Goal: Task Accomplishment & Management: Complete application form

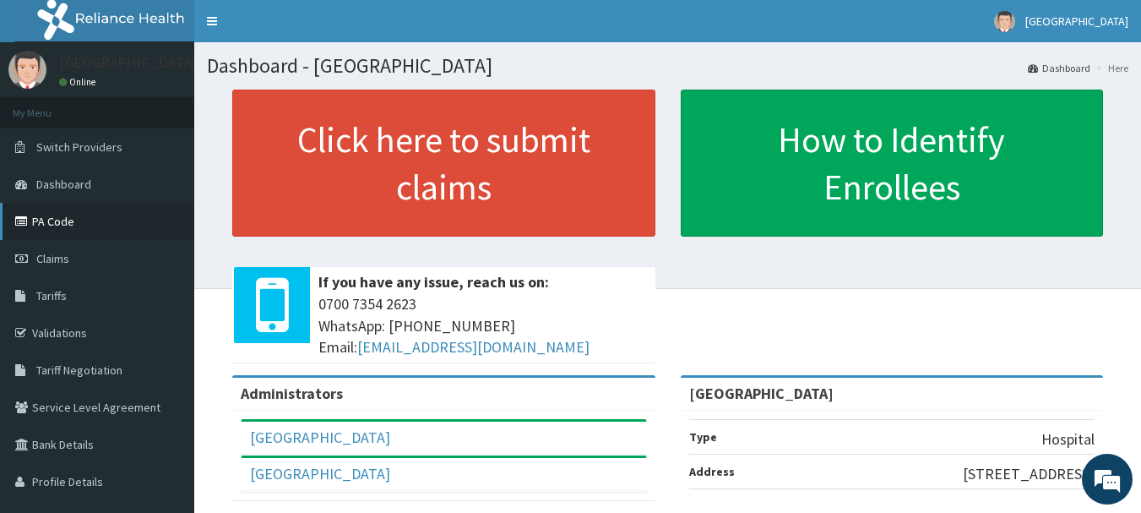
drag, startPoint x: 77, startPoint y: 215, endPoint x: 89, endPoint y: 211, distance: 12.3
click at [78, 214] on link "PA Code" at bounding box center [97, 221] width 194 height 37
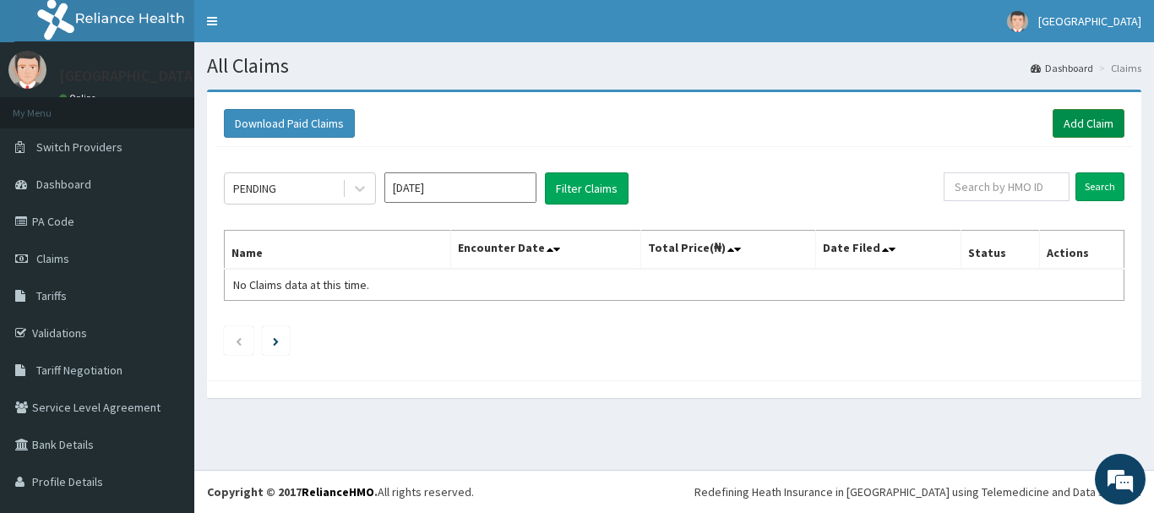
click at [1070, 120] on link "Add Claim" at bounding box center [1089, 123] width 72 height 29
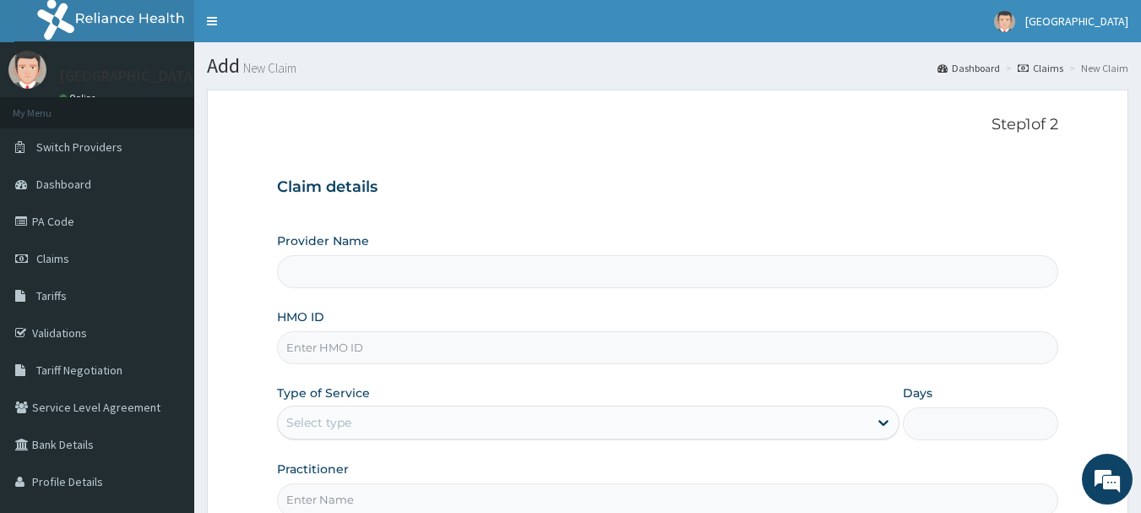
click at [355, 286] on input "Provider Name" at bounding box center [668, 271] width 782 height 33
click at [368, 353] on input "HMO ID" at bounding box center [668, 347] width 782 height 33
type input "[GEOGRAPHIC_DATA]"
paste input "SOF/10009/A"
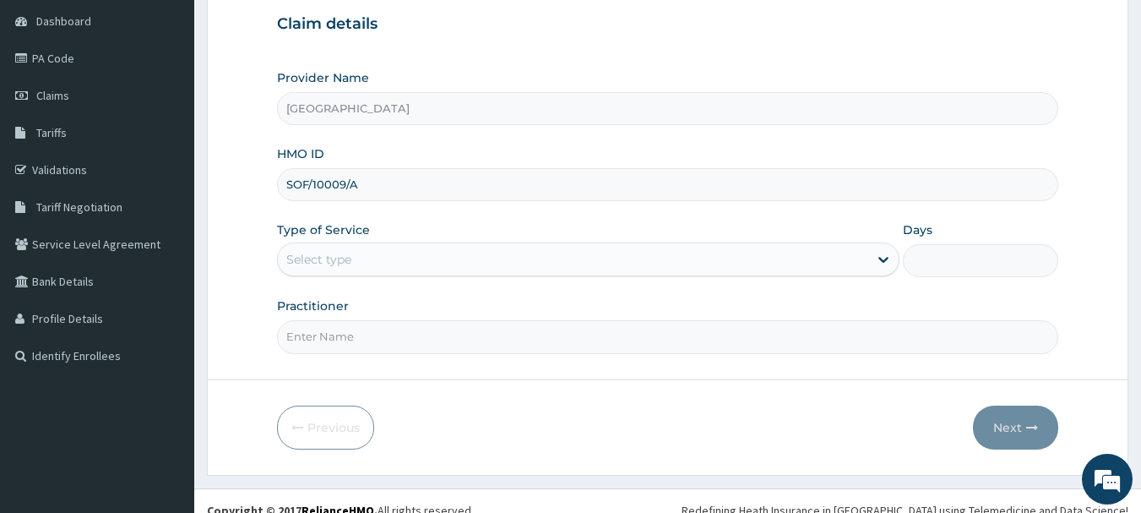
scroll to position [169, 0]
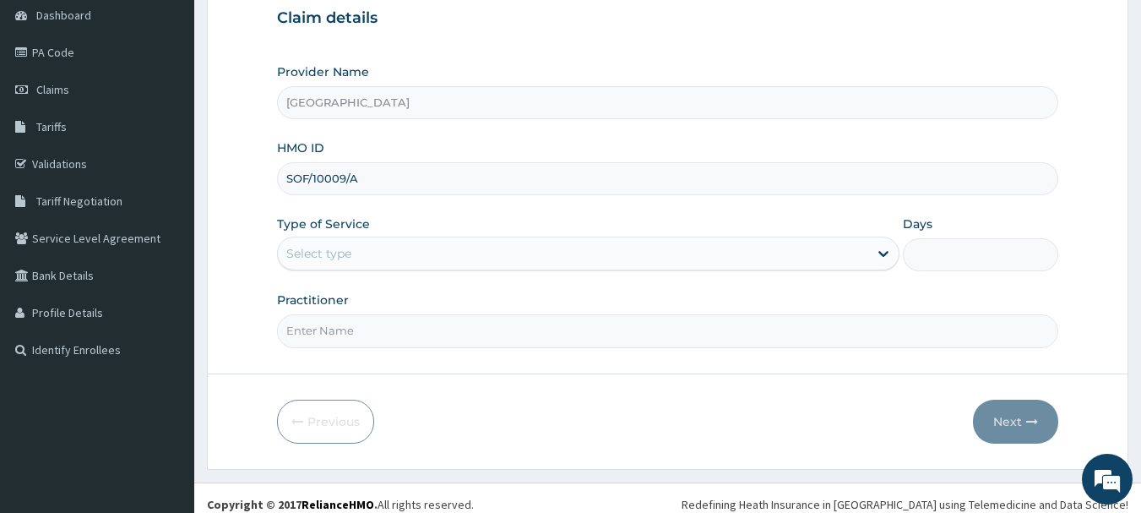
type input "SOF/10009/A"
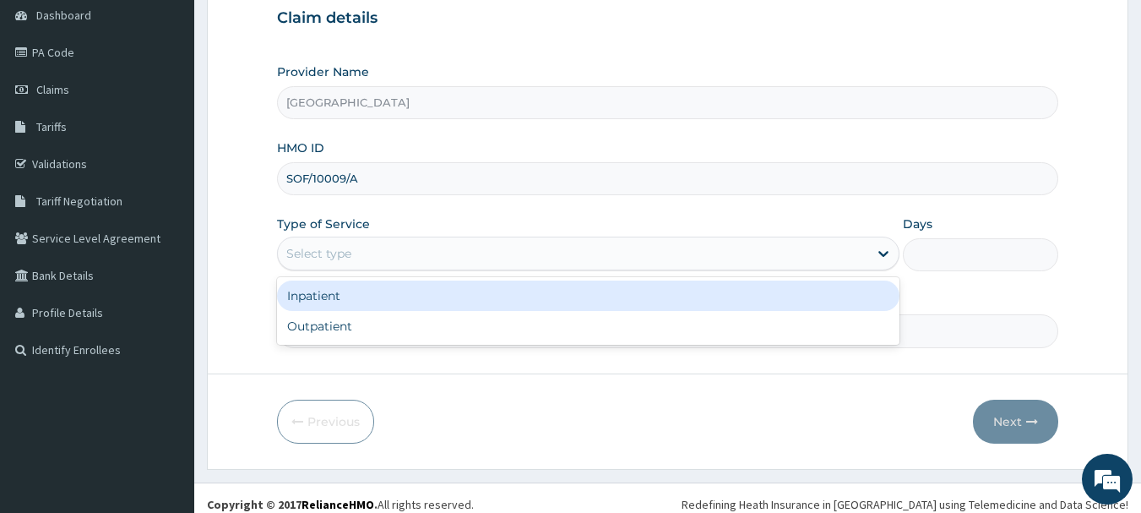
click at [341, 264] on div "Select type" at bounding box center [573, 253] width 591 height 27
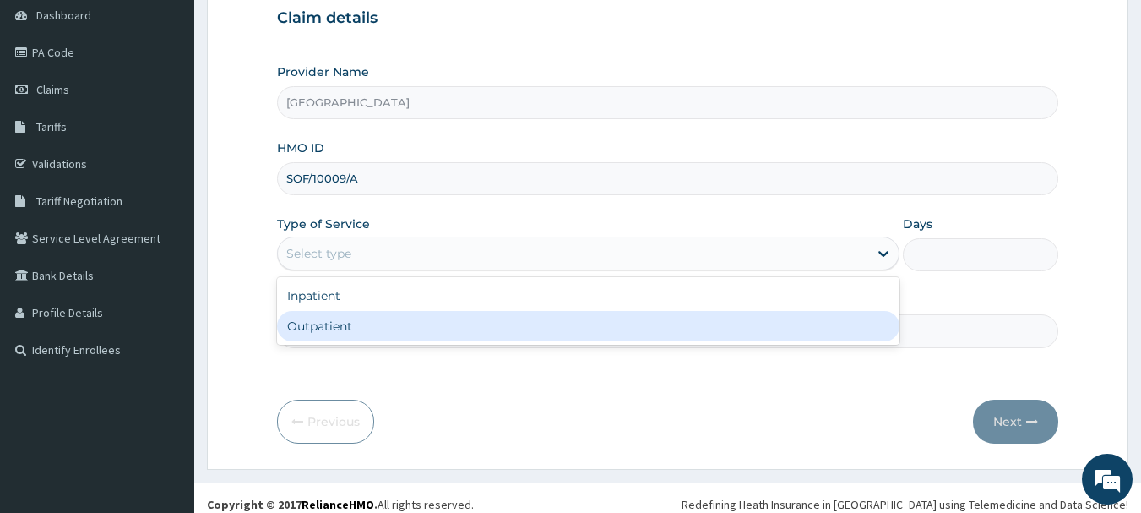
drag, startPoint x: 323, startPoint y: 332, endPoint x: 708, endPoint y: 359, distance: 386.2
click at [327, 332] on div "Outpatient" at bounding box center [588, 326] width 623 height 30
type input "1"
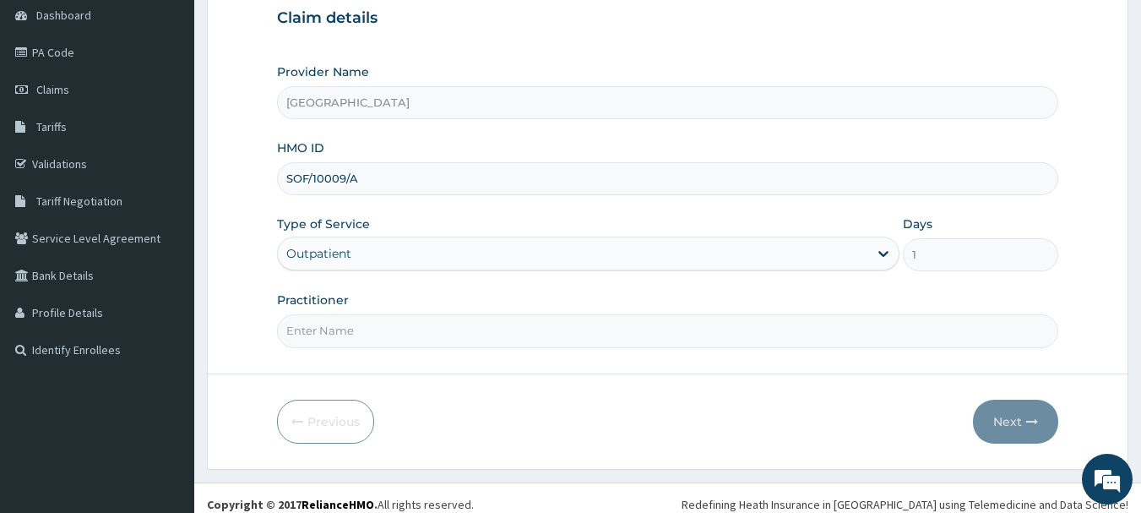
click at [305, 340] on input "Practitioner" at bounding box center [668, 330] width 782 height 33
type input "[PERSON_NAME]"
click at [1001, 425] on button "Next" at bounding box center [1015, 422] width 85 height 44
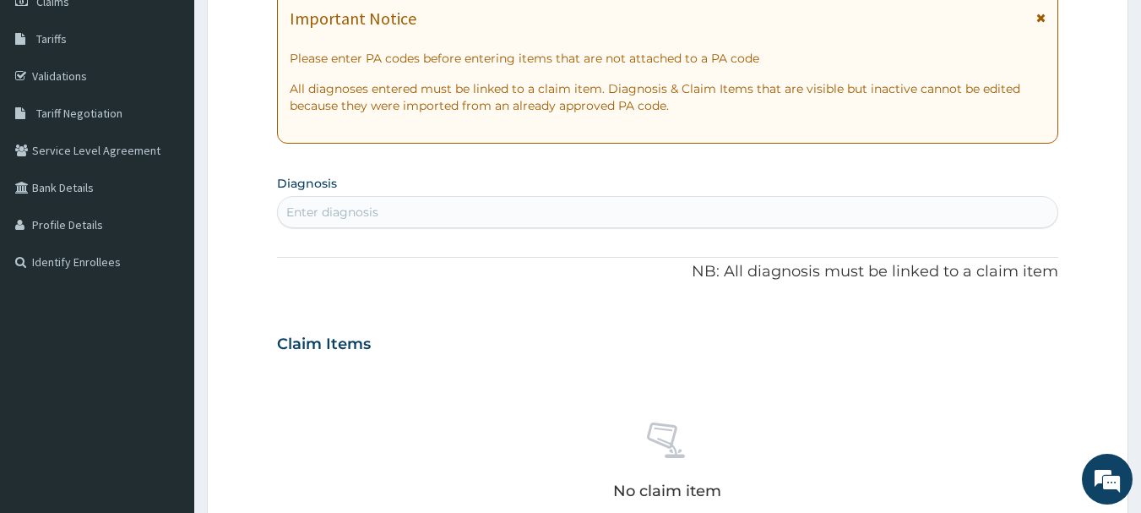
scroll to position [338, 0]
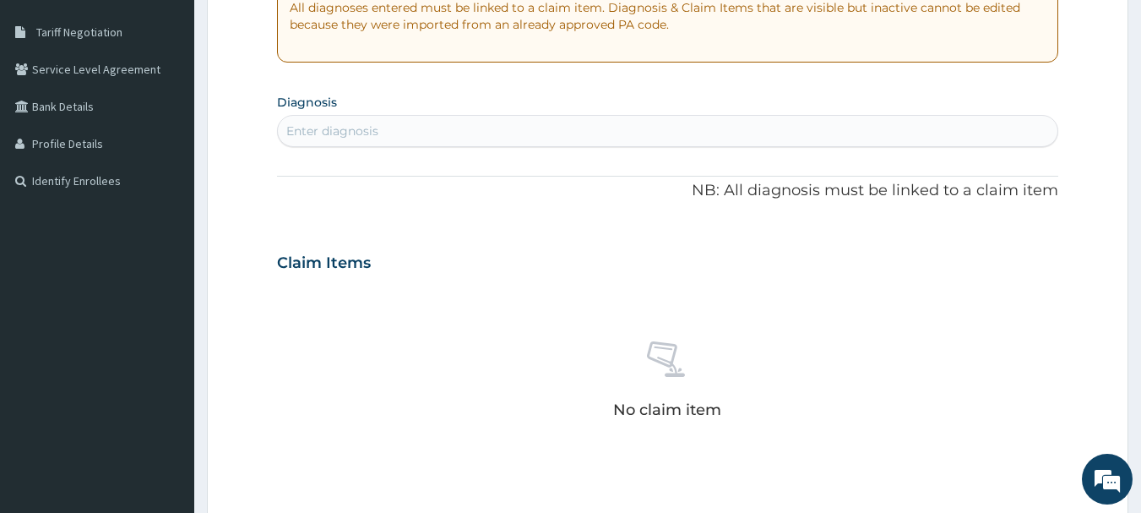
click at [372, 132] on div "Enter diagnosis" at bounding box center [332, 131] width 92 height 17
type input "[MEDICAL_DATA]"
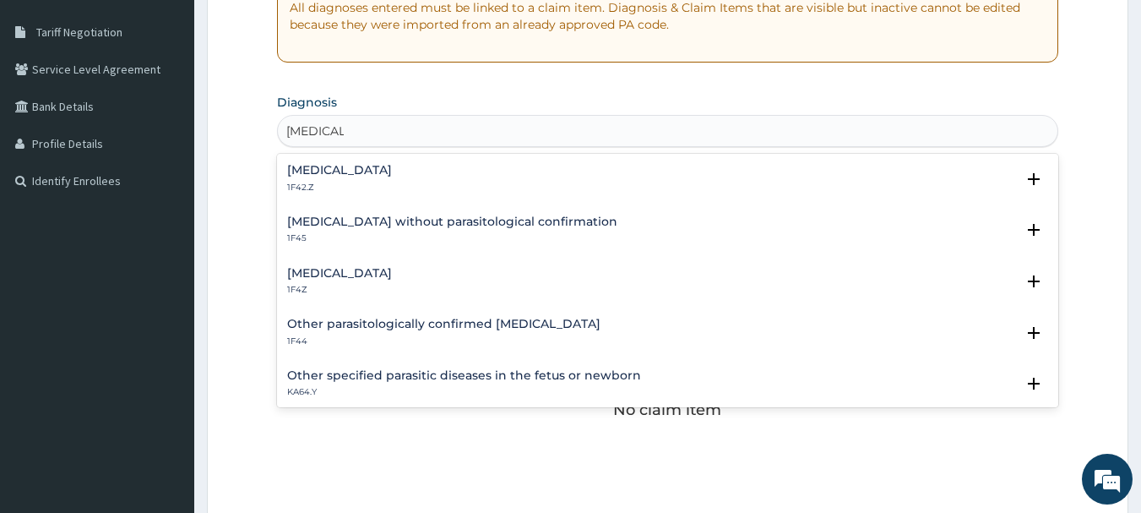
click at [358, 284] on div "[MEDICAL_DATA] 1F4Z" at bounding box center [339, 282] width 105 height 30
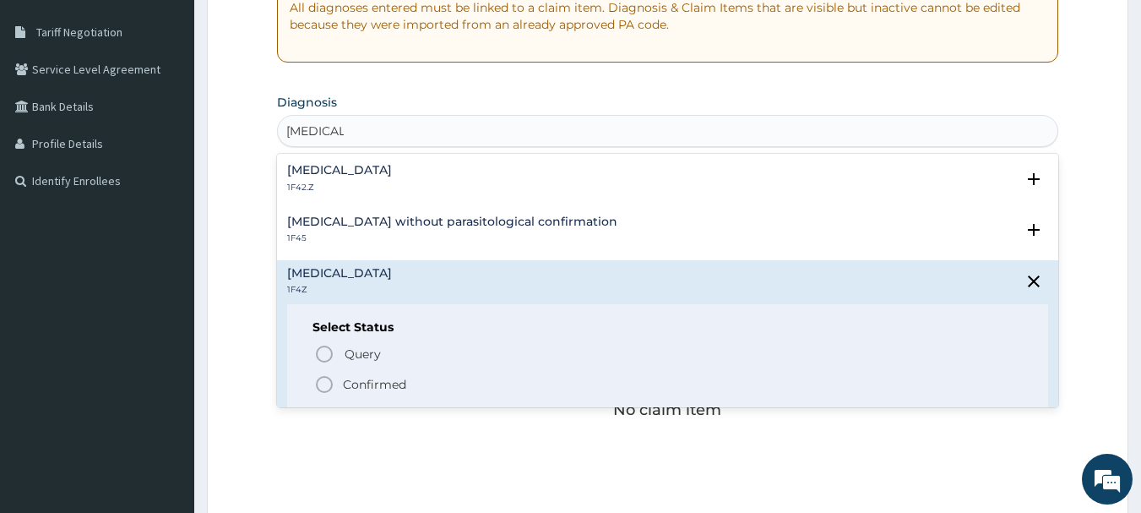
click at [345, 384] on p "Confirmed" at bounding box center [374, 384] width 63 height 17
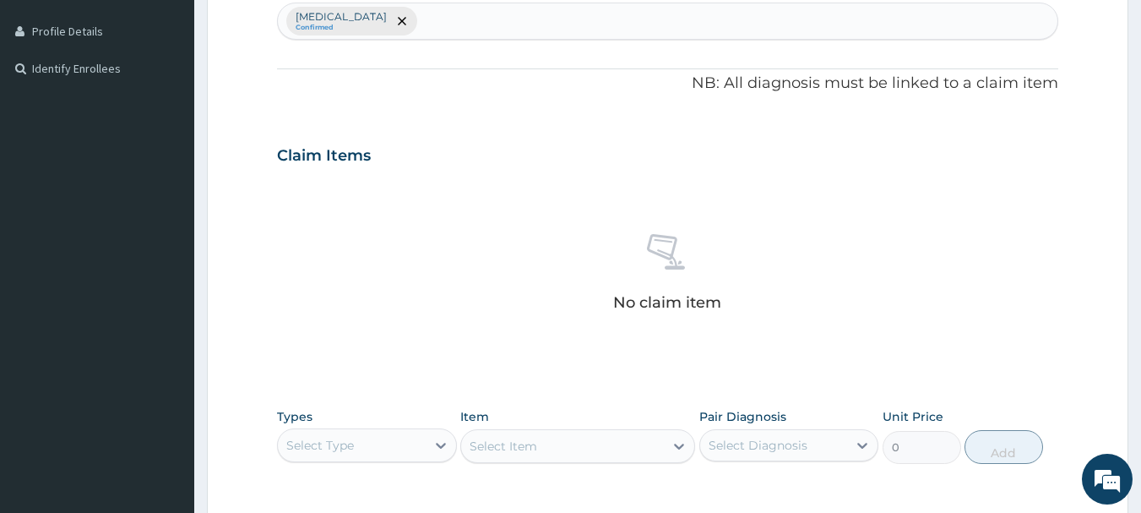
scroll to position [591, 0]
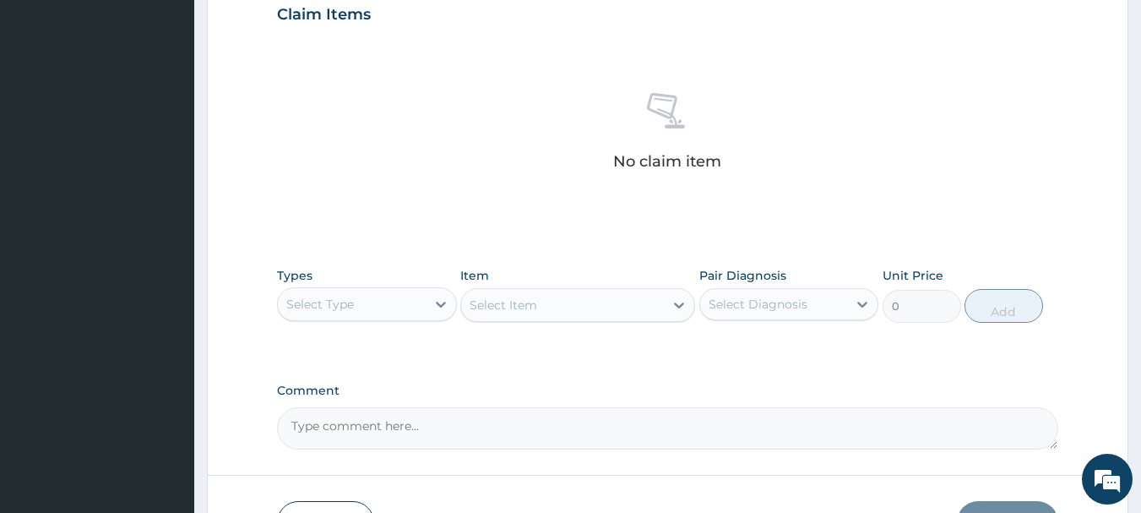
click at [343, 282] on div "Types Select Type" at bounding box center [367, 295] width 180 height 56
click at [344, 300] on div "Select Type" at bounding box center [320, 304] width 68 height 17
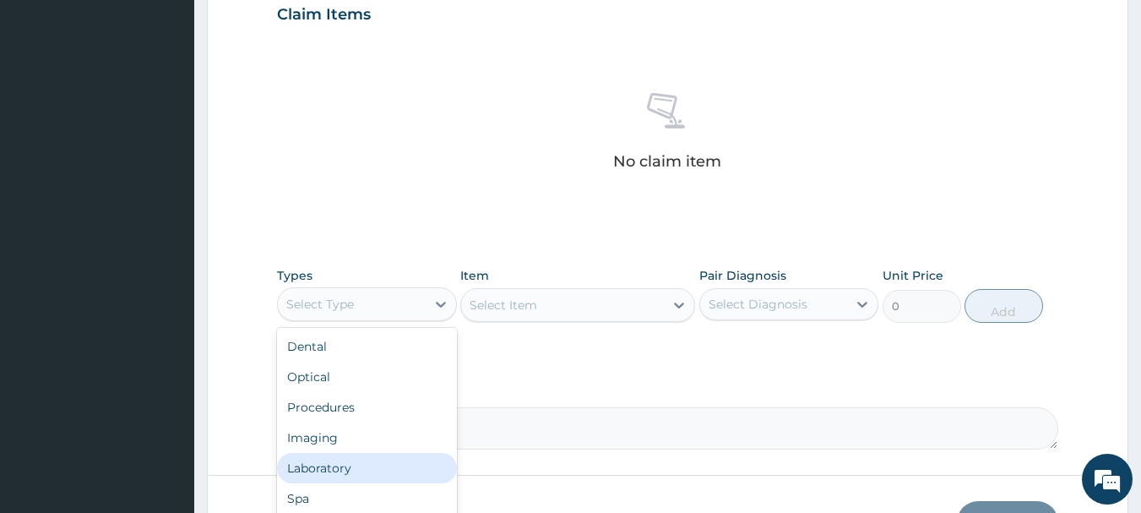
click at [325, 466] on div "Laboratory" at bounding box center [367, 468] width 180 height 30
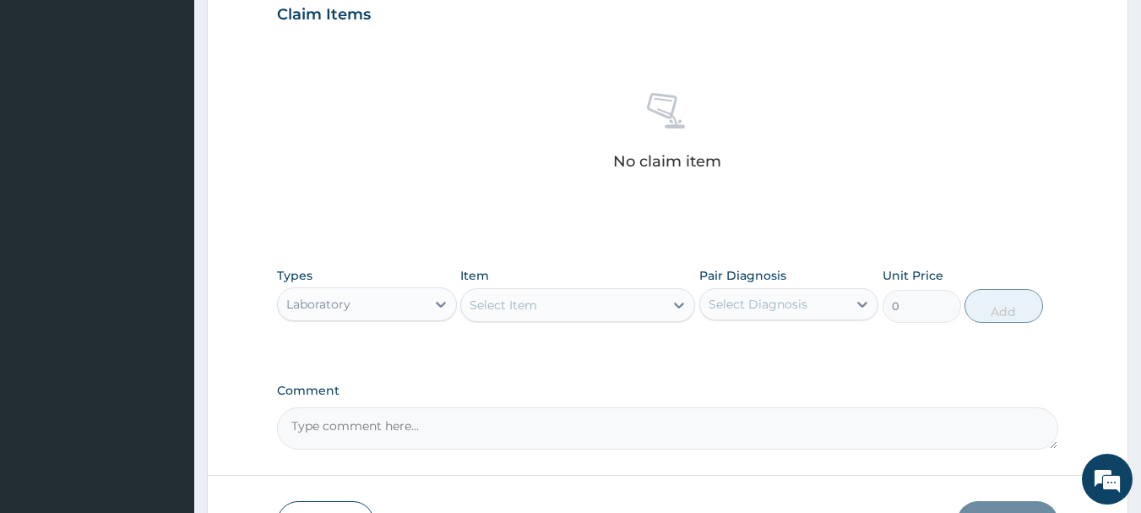
click at [636, 313] on div "Select Item" at bounding box center [562, 304] width 203 height 27
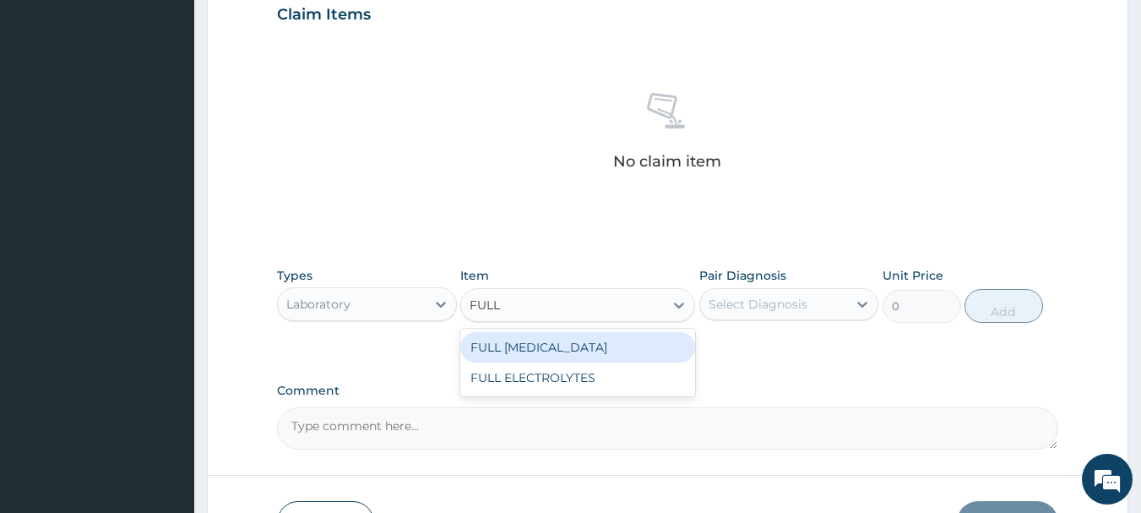
type input "FULL"
click at [575, 346] on div "FULL [MEDICAL_DATA]" at bounding box center [577, 347] width 235 height 30
type input "5375"
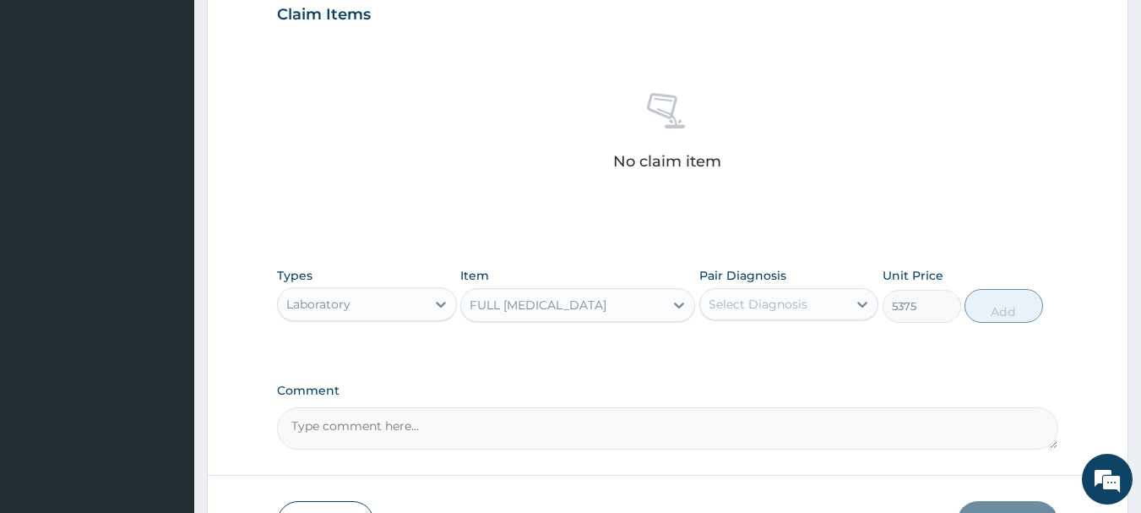
click at [553, 308] on div "FULL [MEDICAL_DATA]" at bounding box center [538, 305] width 137 height 17
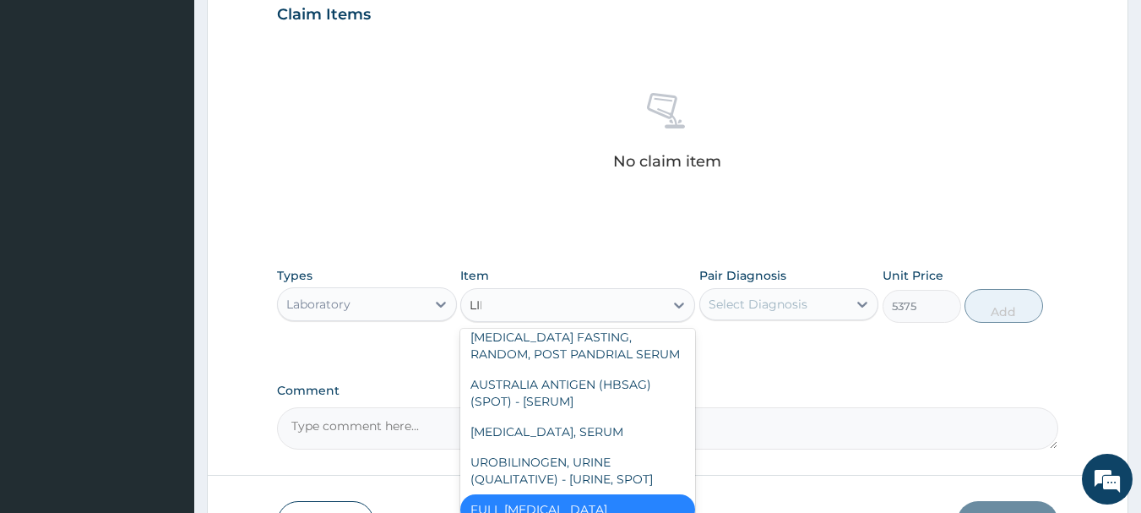
scroll to position [0, 0]
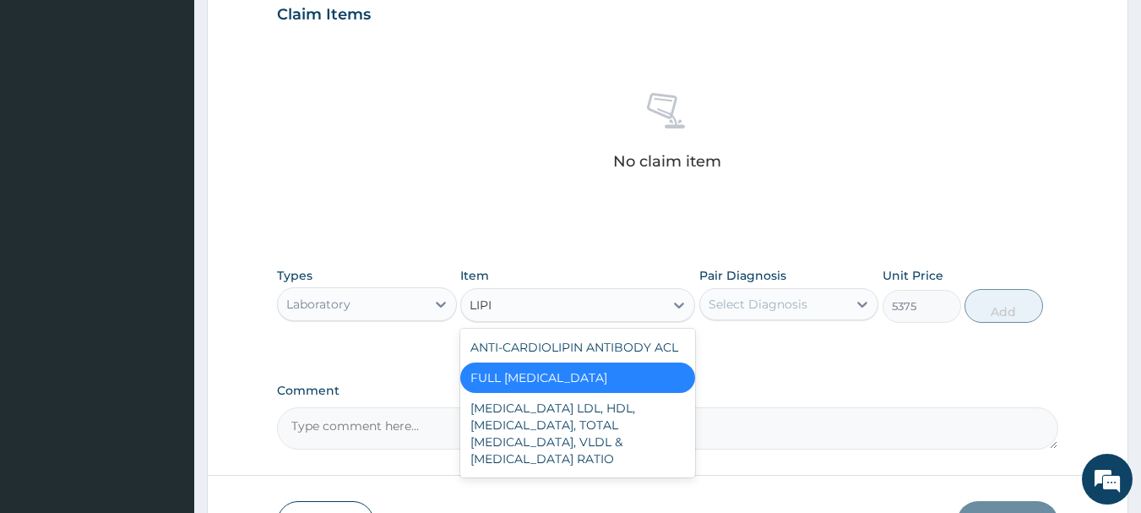
type input "LIPID"
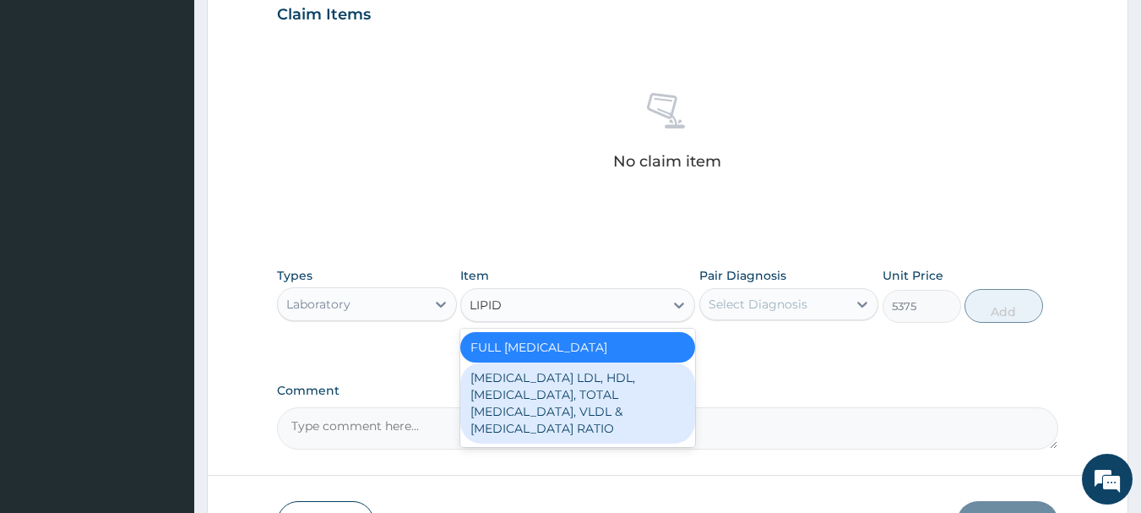
click at [577, 406] on div "[MEDICAL_DATA] LDL, HDL, [MEDICAL_DATA], TOTAL [MEDICAL_DATA], VLDL & [MEDICAL_…" at bounding box center [577, 402] width 235 height 81
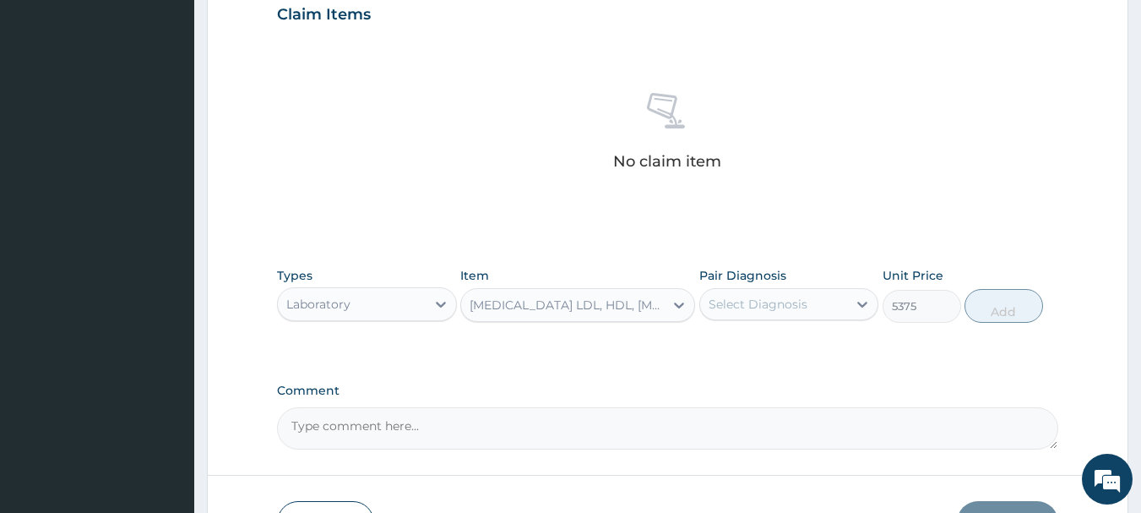
click at [504, 297] on div "[MEDICAL_DATA] LDL, HDL, [MEDICAL_DATA], TOTAL [MEDICAL_DATA], VLDL & [MEDICAL_…" at bounding box center [568, 305] width 196 height 17
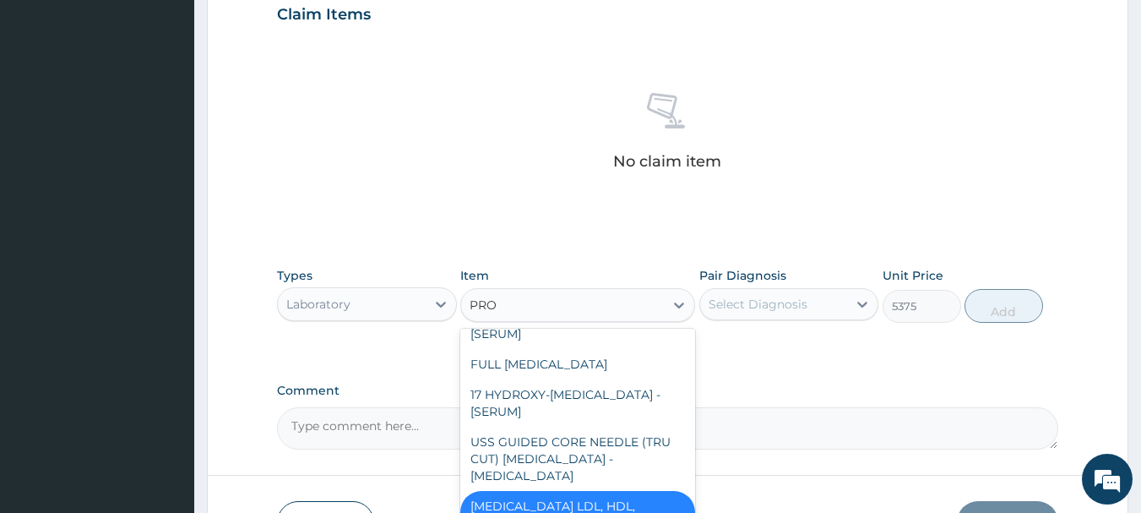
type input "PROS"
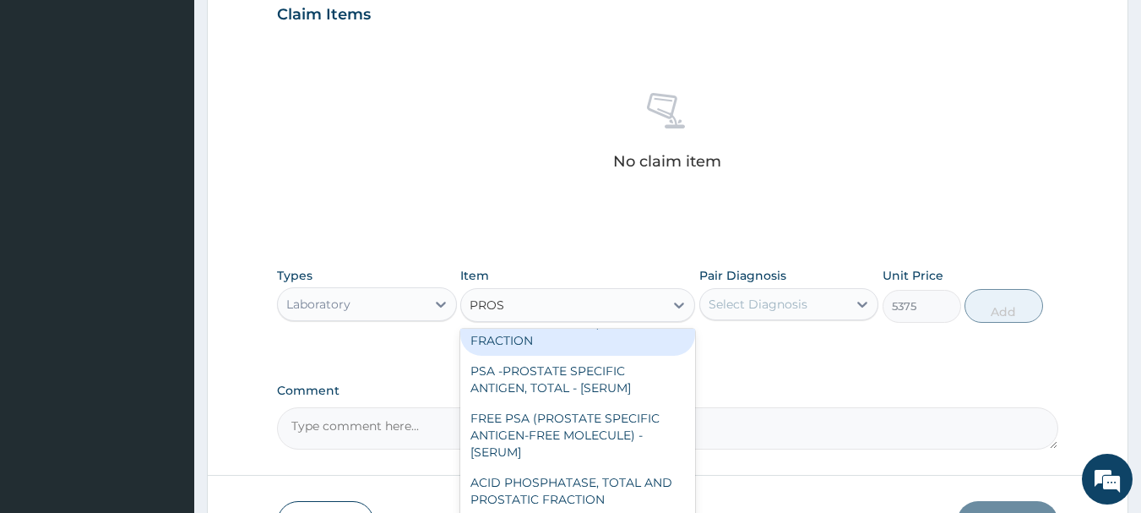
scroll to position [7, 0]
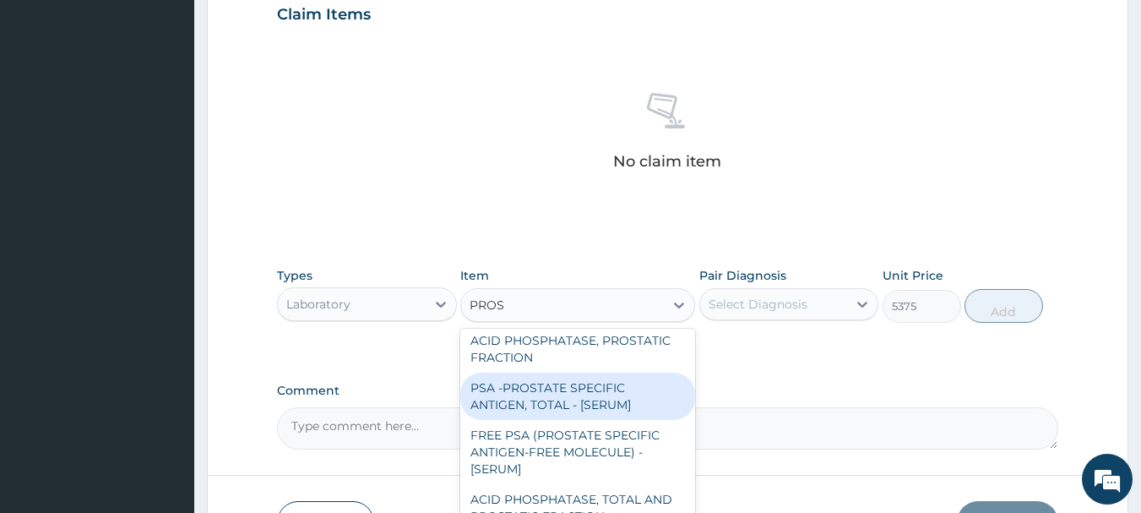
click at [531, 395] on div "PSA -PROSTATE SPECIFIC ANTIGEN, TOTAL - [SERUM]" at bounding box center [577, 396] width 235 height 47
type input "6988"
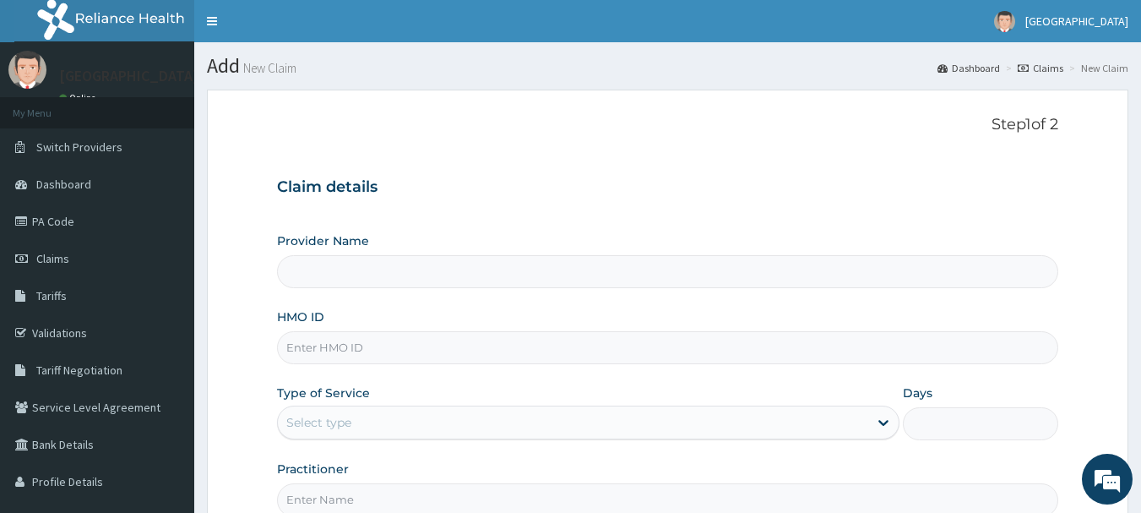
click at [328, 330] on div "HMO ID" at bounding box center [668, 336] width 782 height 56
type input "[GEOGRAPHIC_DATA]"
click at [334, 343] on input "HMO ID" at bounding box center [668, 347] width 782 height 33
paste input "THG/10078/A"
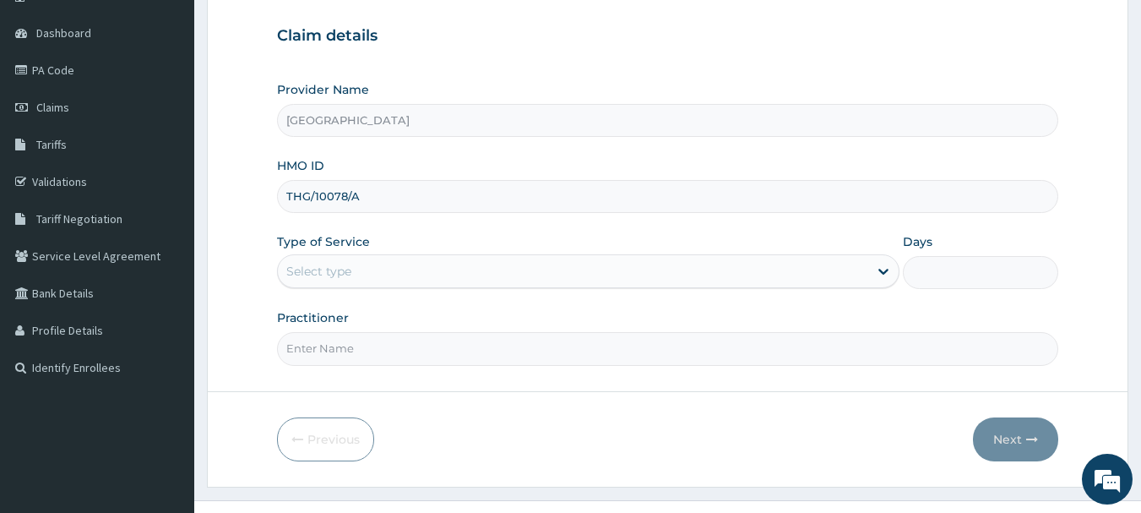
scroll to position [169, 0]
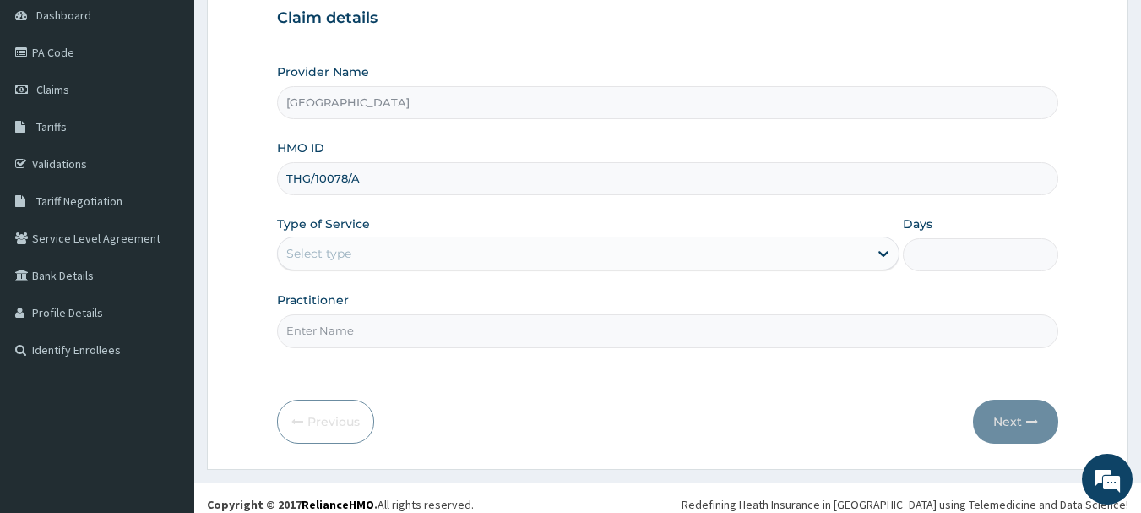
type input "THG/10078/A"
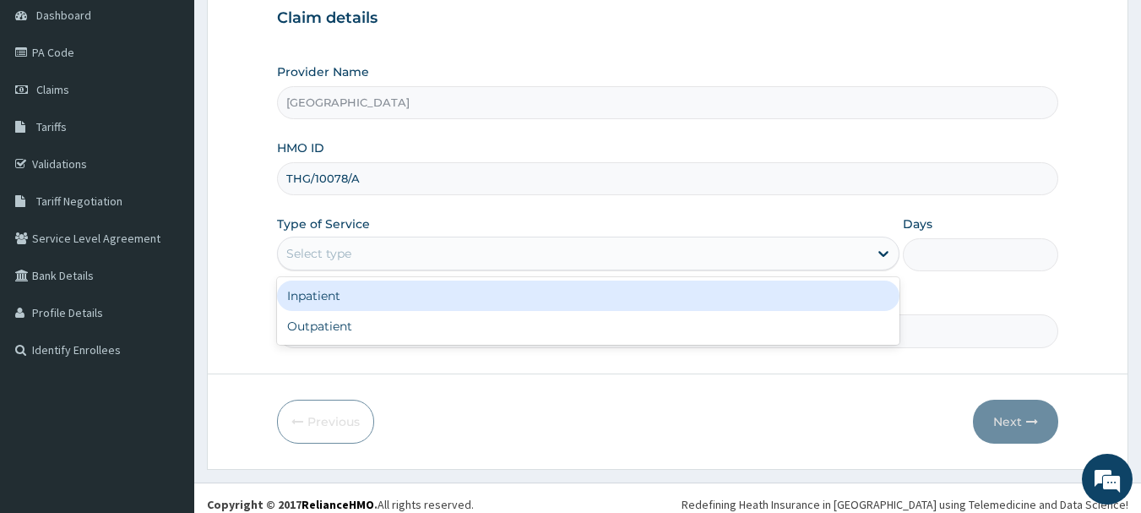
drag, startPoint x: 408, startPoint y: 253, endPoint x: 400, endPoint y: 291, distance: 38.8
click at [408, 252] on div "Select type" at bounding box center [573, 253] width 591 height 27
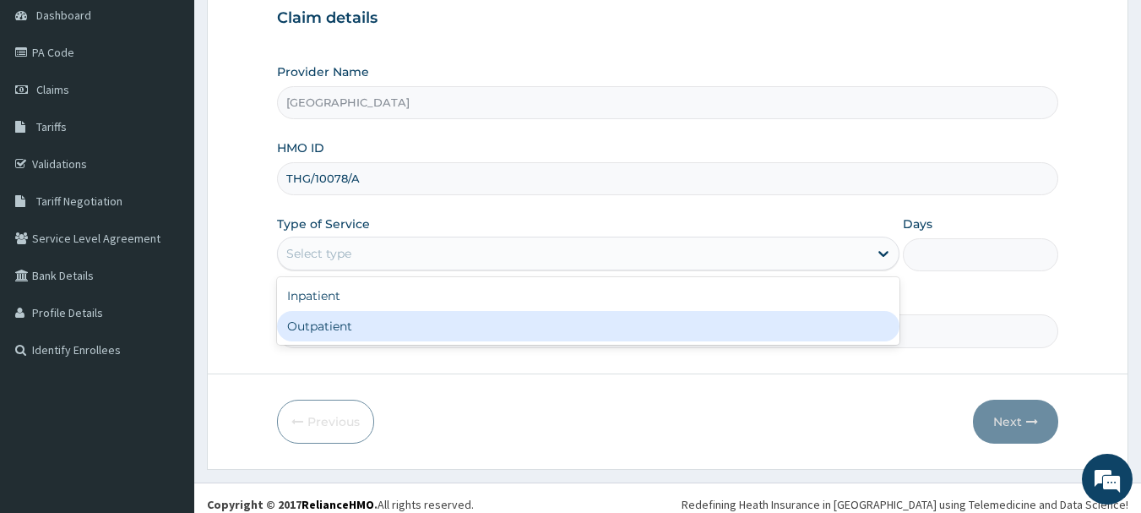
click at [346, 319] on div "Outpatient" at bounding box center [588, 326] width 623 height 30
type input "1"
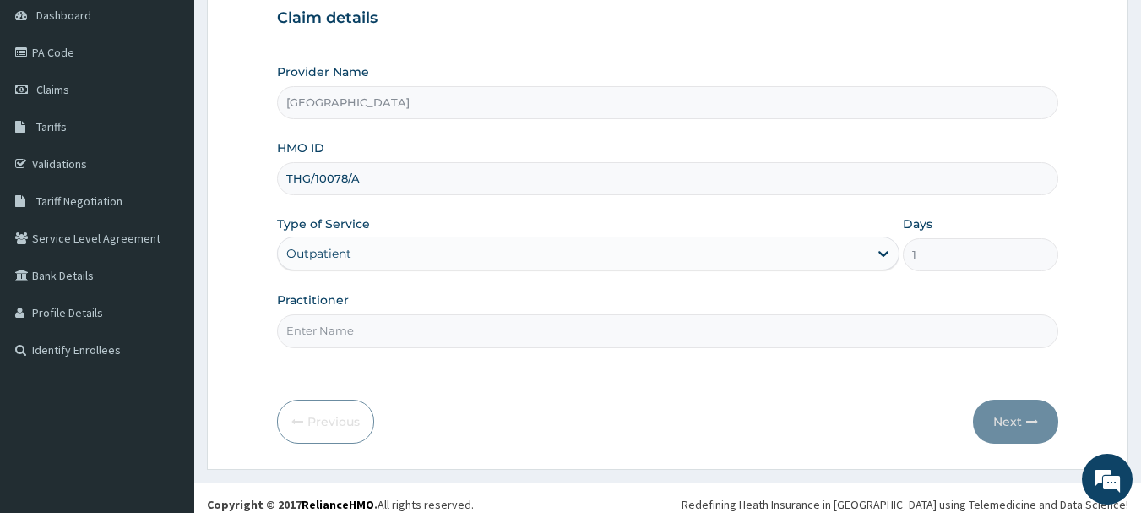
drag, startPoint x: 527, startPoint y: 362, endPoint x: 503, endPoint y: 341, distance: 32.3
click at [526, 362] on form "Step 1 of 2 Claim details Provider Name Funto Hospital HMO ID THG/10078/A Type …" at bounding box center [668, 195] width 922 height 548
click at [496, 340] on input "Practitioner" at bounding box center [668, 330] width 782 height 33
type input "[PERSON_NAME]"
click at [1002, 407] on button "Next" at bounding box center [1015, 422] width 85 height 44
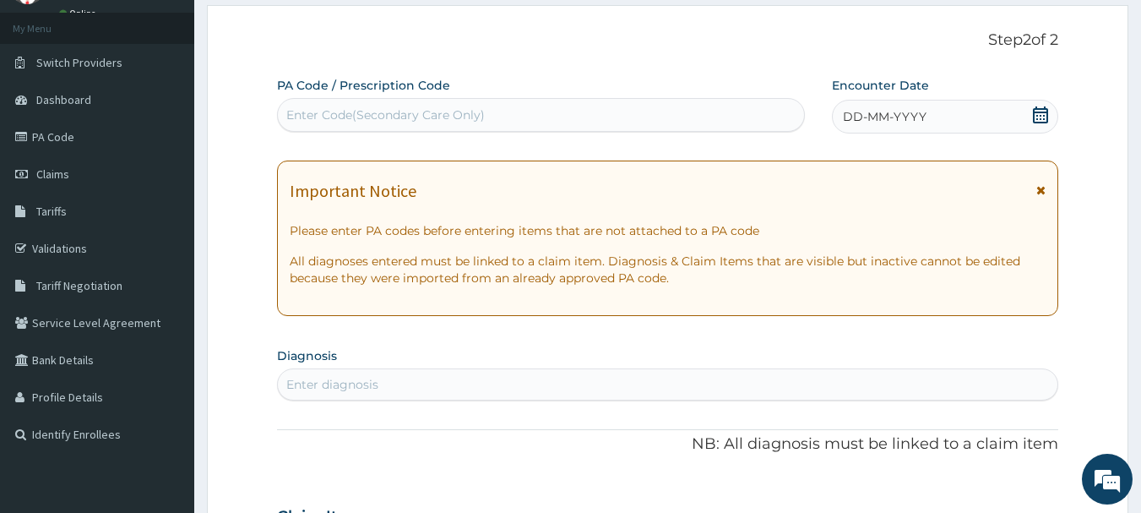
scroll to position [0, 0]
drag, startPoint x: 1040, startPoint y: 113, endPoint x: 952, endPoint y: 133, distance: 90.0
click at [1032, 119] on div "DD-MM-YYYY" at bounding box center [945, 117] width 226 height 34
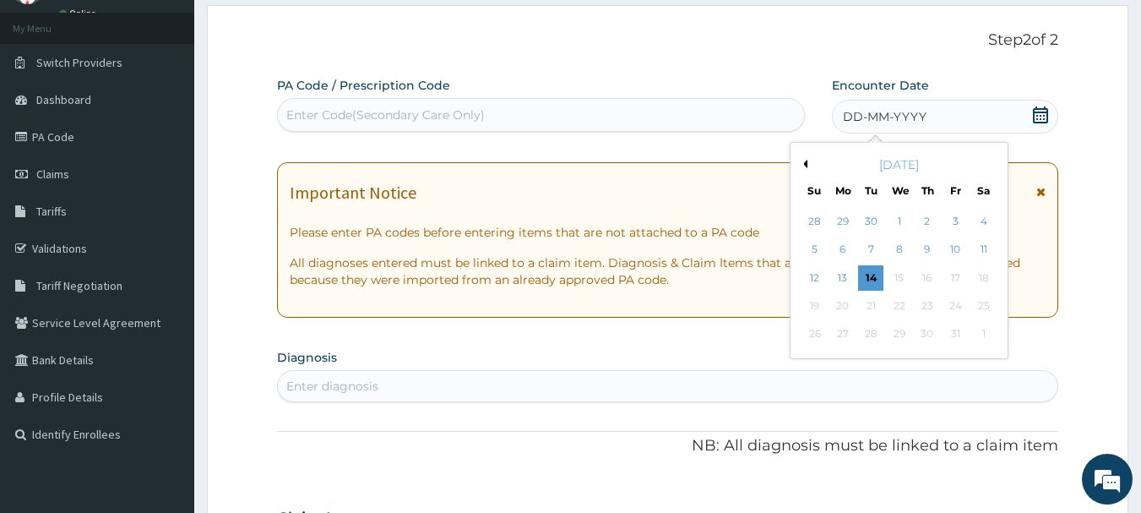
drag, startPoint x: 872, startPoint y: 272, endPoint x: 699, endPoint y: 190, distance: 191.6
click at [867, 271] on div "14" at bounding box center [871, 277] width 25 height 25
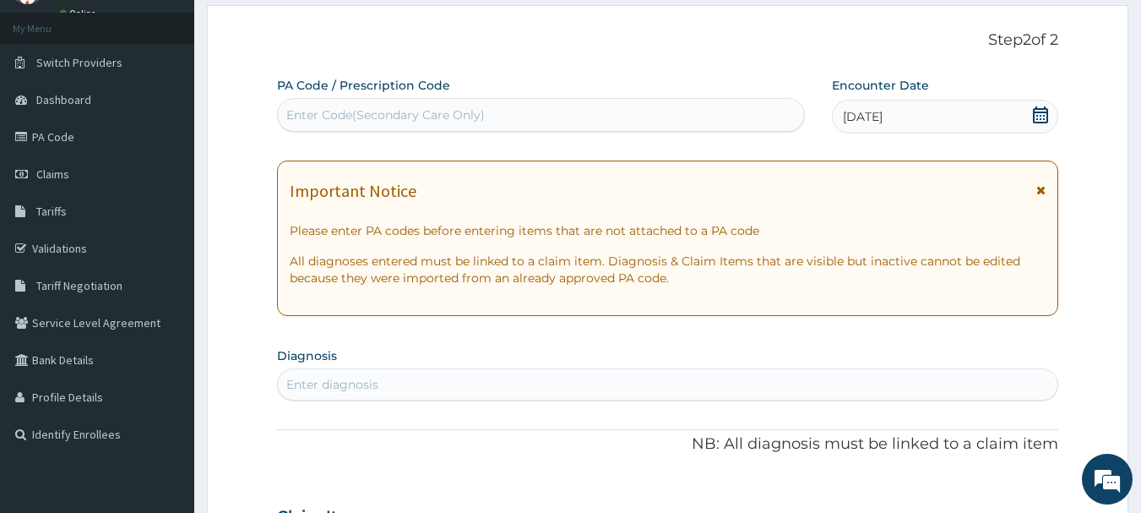
scroll to position [338, 0]
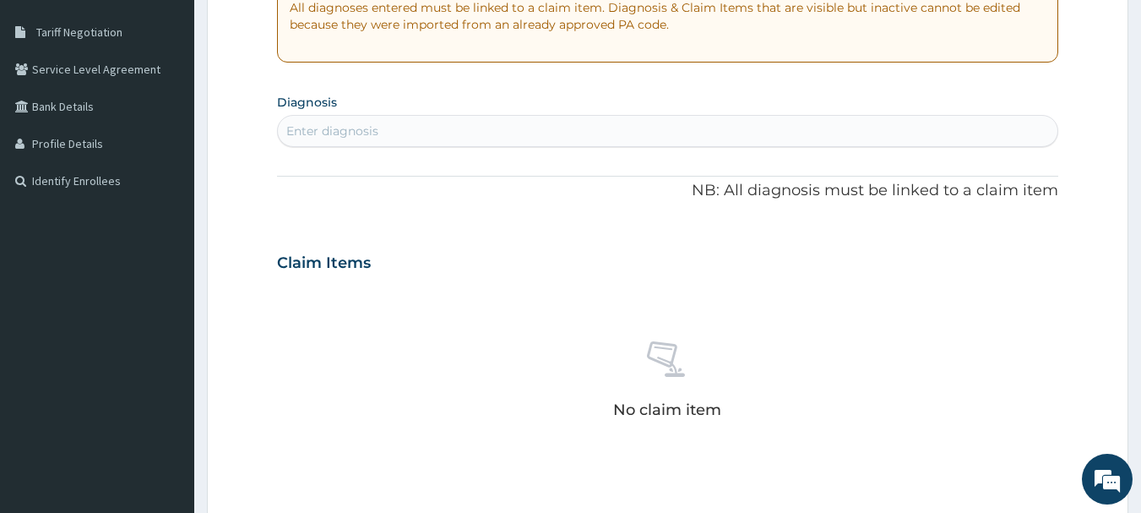
click at [394, 135] on div "Enter diagnosis" at bounding box center [668, 130] width 781 height 27
type input "MALAR"
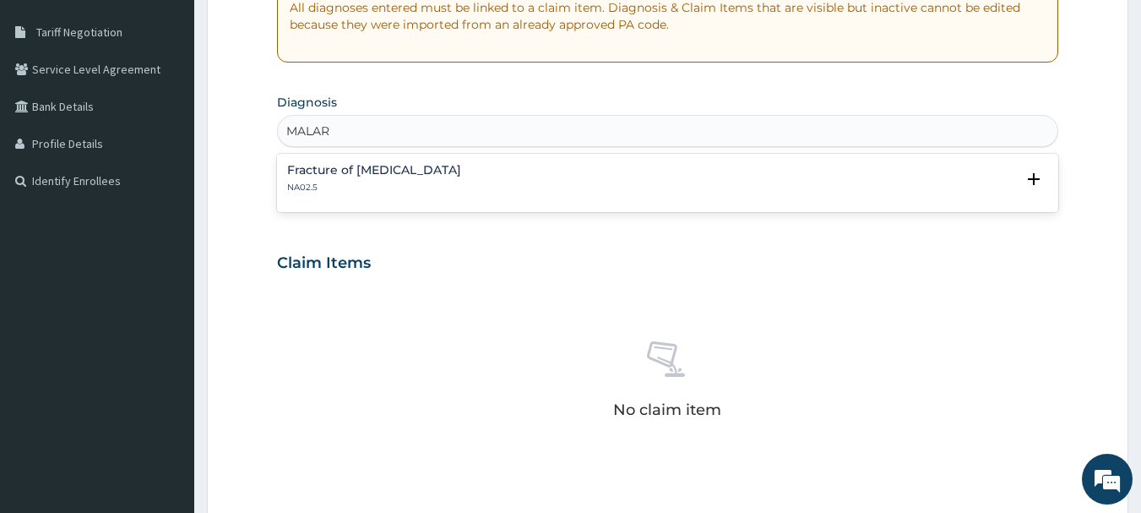
click at [321, 193] on p "NA02.5" at bounding box center [374, 188] width 174 height 12
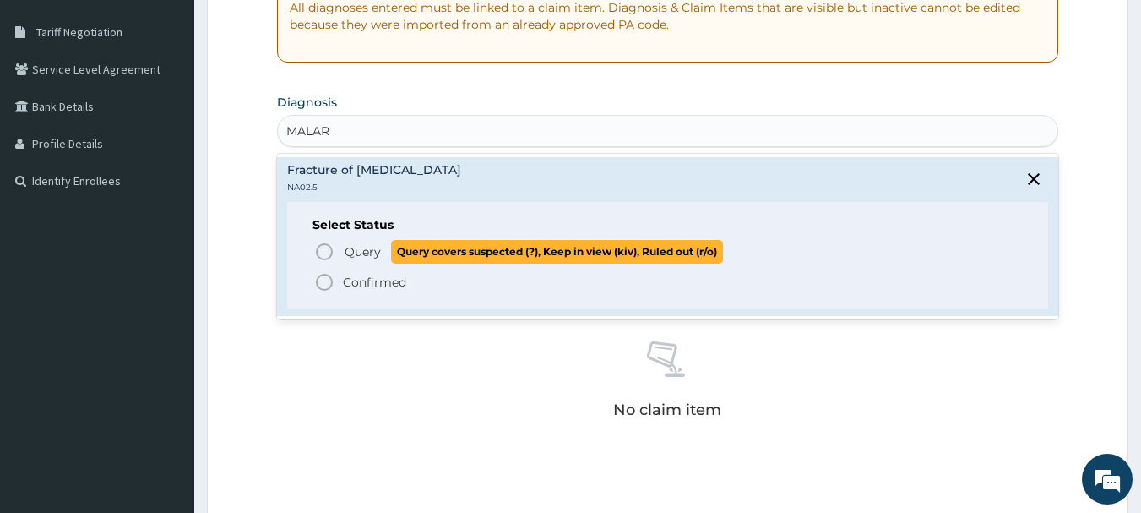
click at [362, 251] on span "Query" at bounding box center [363, 251] width 36 height 17
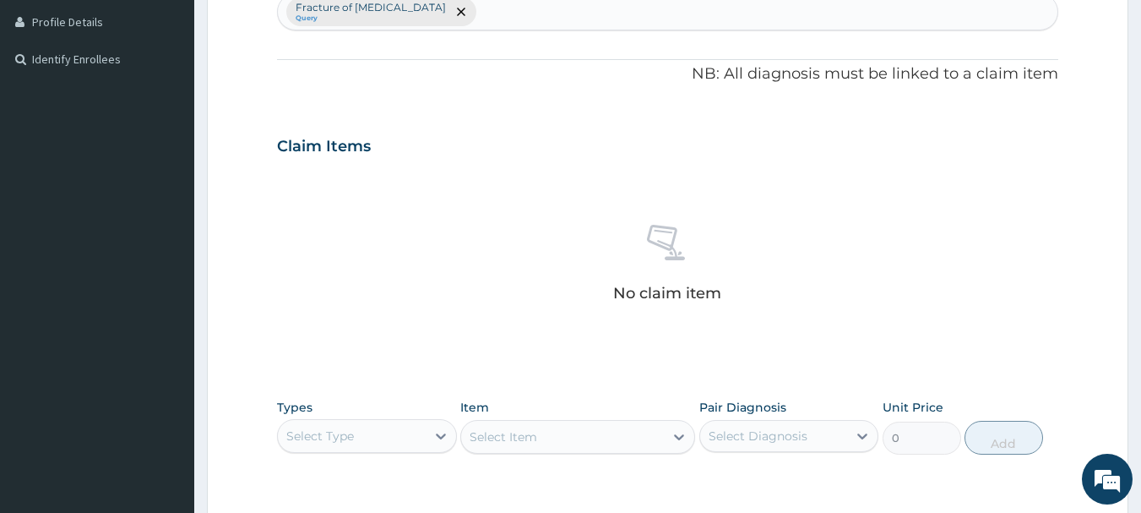
scroll to position [705, 0]
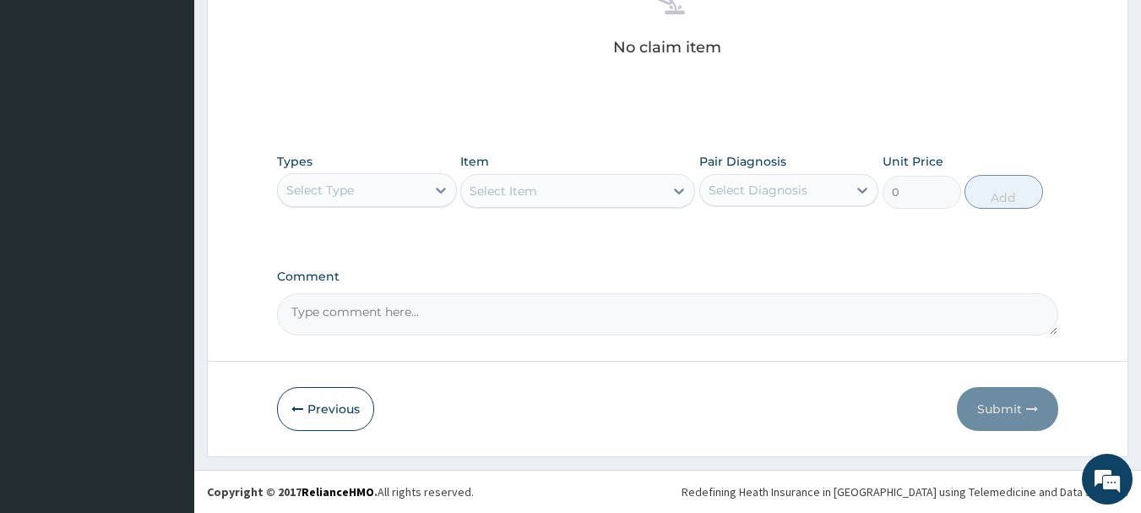
click at [378, 202] on div "Select Type" at bounding box center [352, 190] width 148 height 27
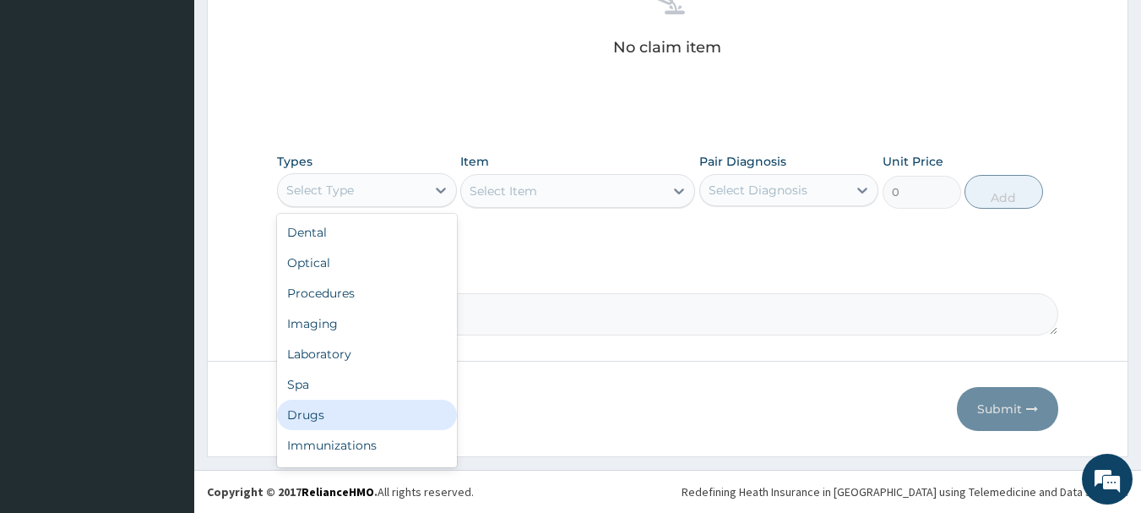
click at [321, 417] on div "Drugs" at bounding box center [367, 415] width 180 height 30
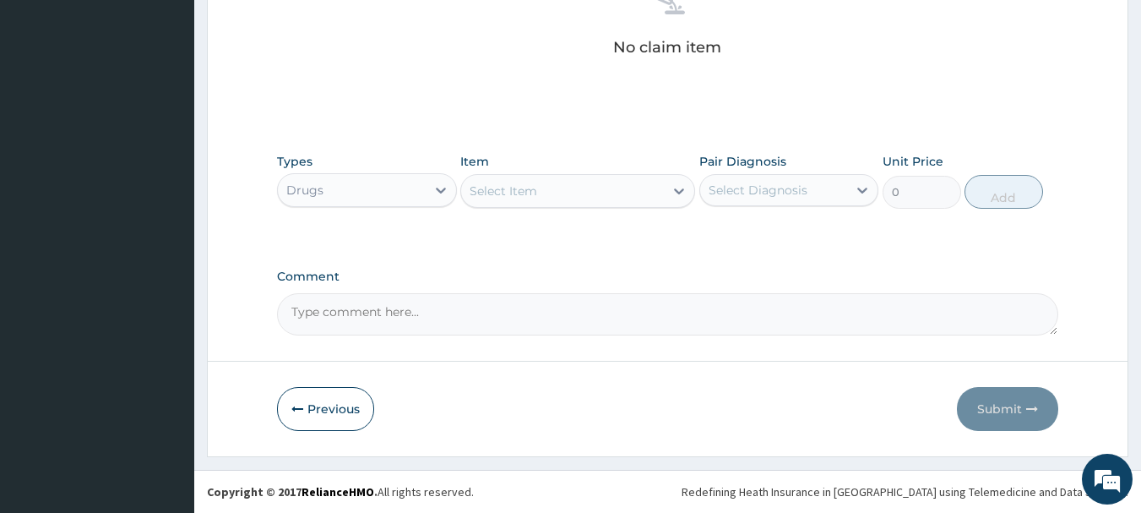
click at [607, 218] on div "Types Drugs Item Select Item Pair Diagnosis Select Diagnosis Unit Price 0 Add" at bounding box center [668, 193] width 782 height 98
click at [607, 194] on div "Select Item" at bounding box center [562, 190] width 203 height 27
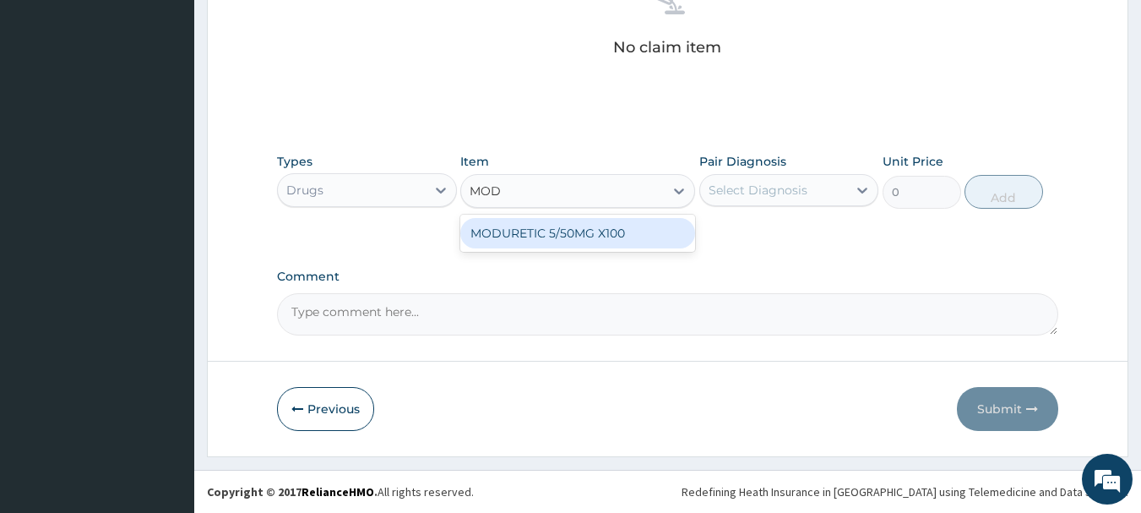
type input "MODU"
click at [583, 241] on div "MODURETIC 5/50MG X100" at bounding box center [577, 233] width 235 height 30
type input "106"
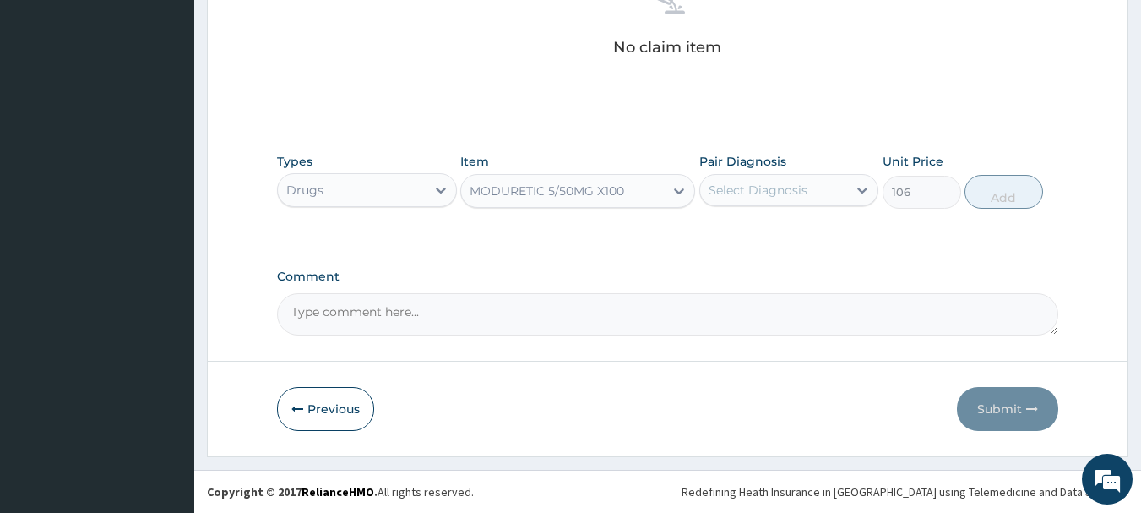
click at [559, 193] on div "MODURETIC 5/50MG X100" at bounding box center [547, 190] width 155 height 17
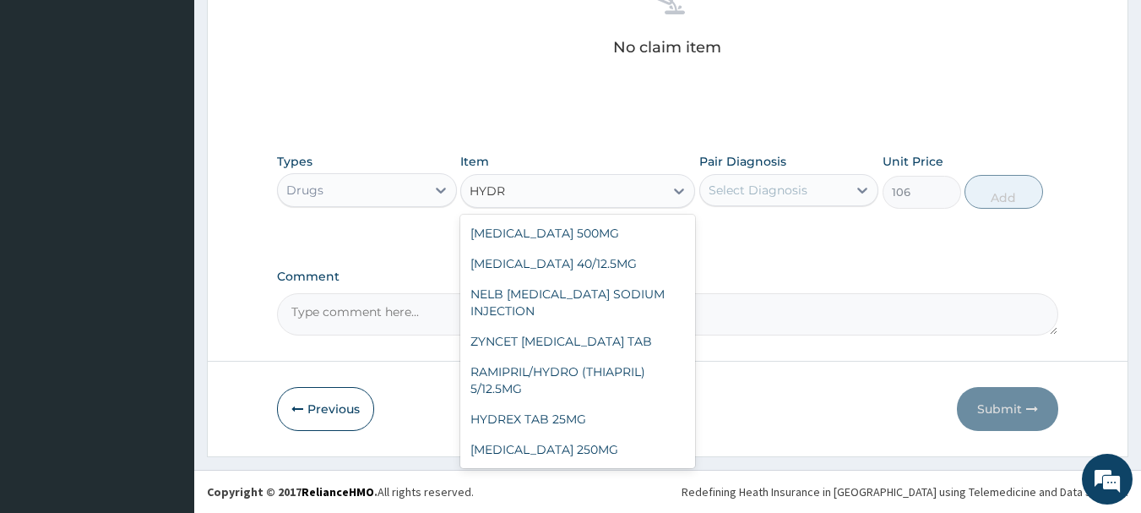
type input "HYDRO"
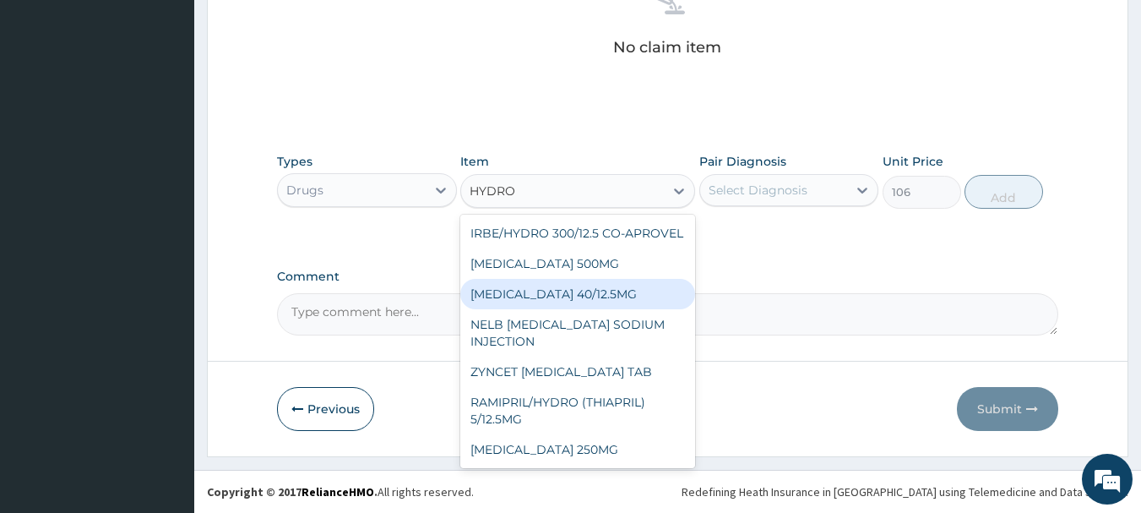
click at [569, 279] on div "TELMISARTAN HYDROCHLOROTHIAZIDE 40/12.5MG" at bounding box center [577, 294] width 235 height 30
type input "177"
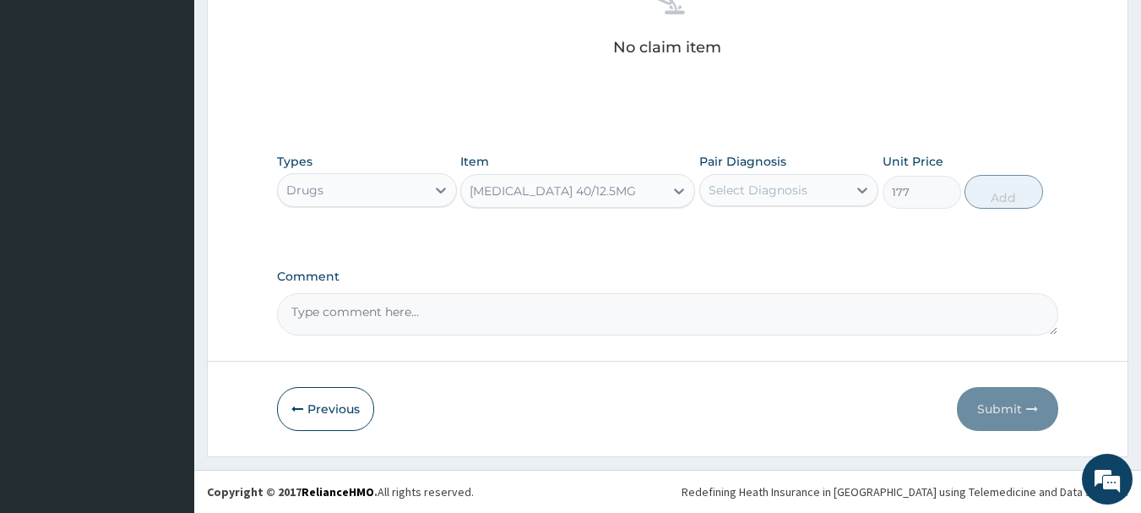
click at [618, 197] on div "TELMISARTAN HYDROCHLOROTHIAZIDE 40/12.5MG" at bounding box center [553, 190] width 166 height 17
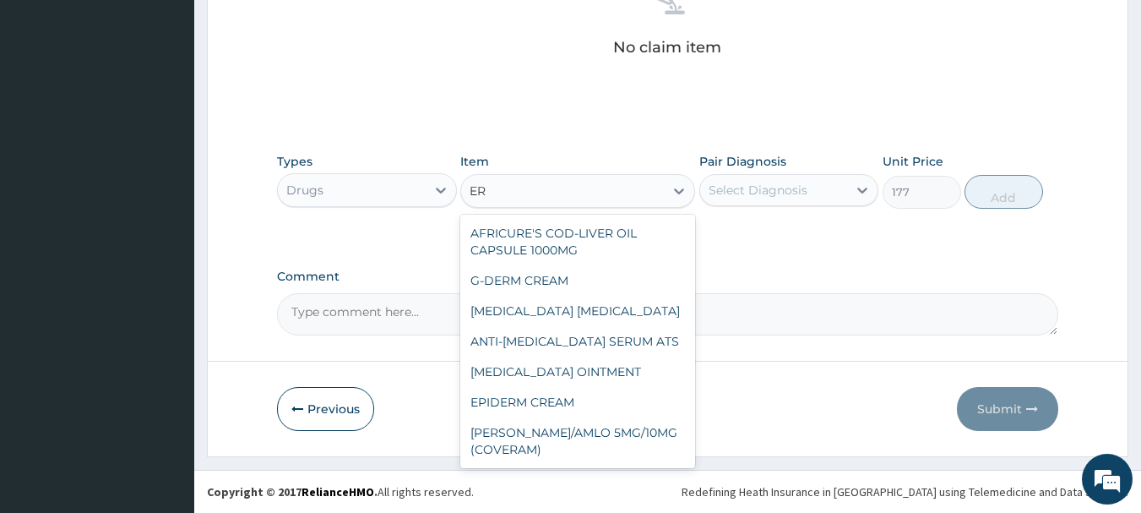
scroll to position [2869, 0]
type input "ERY"
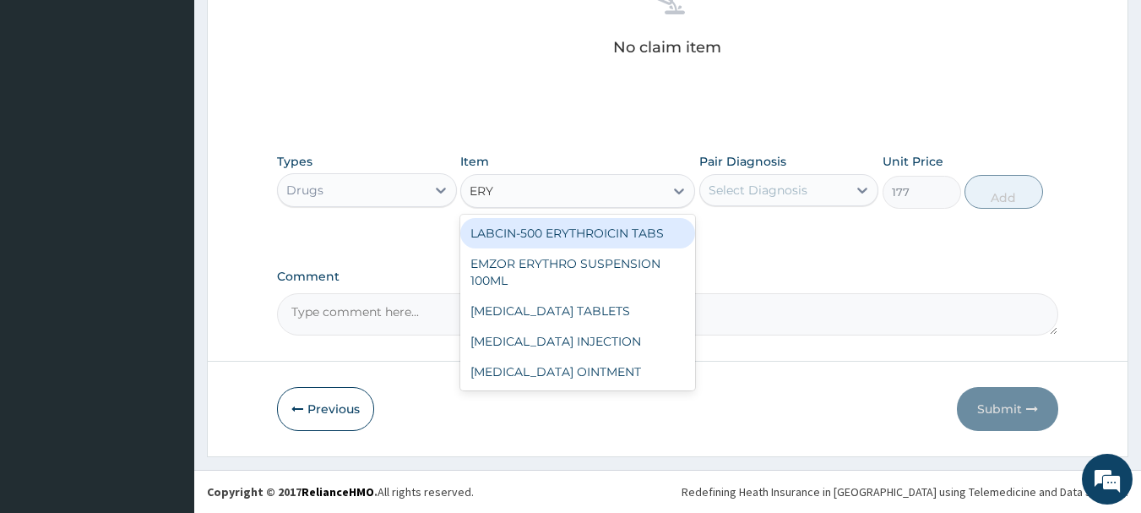
scroll to position [0, 0]
click at [626, 239] on div "LABCIN-500 ERYTHROICIN TABS" at bounding box center [577, 233] width 235 height 30
type input "219"
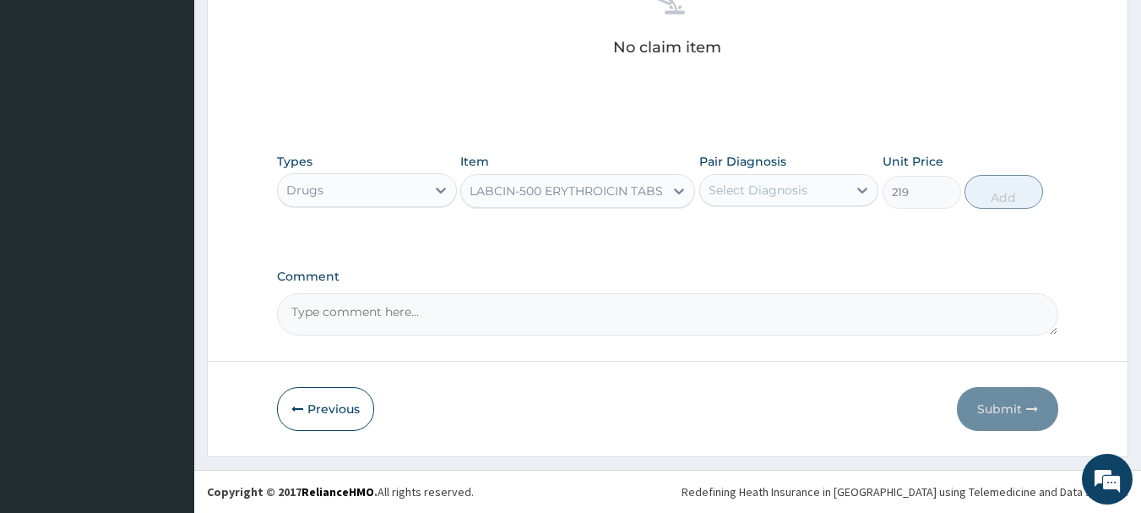
click at [586, 187] on div "LABCIN-500 ERYTHROICIN TABS" at bounding box center [566, 190] width 193 height 17
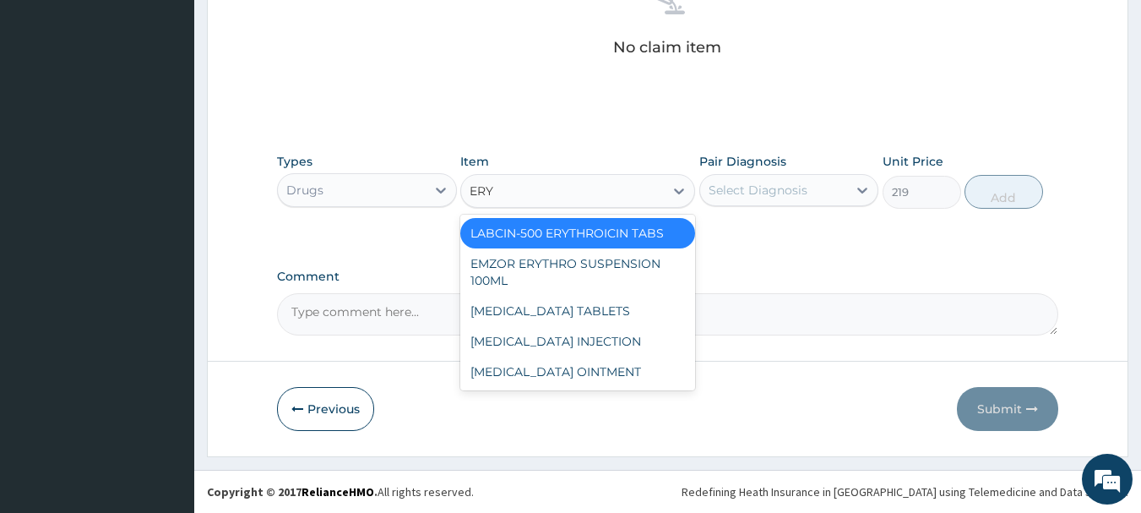
type input "ERYT"
click at [613, 308] on div "ERYTHROMYCIN TABLETS" at bounding box center [577, 311] width 235 height 30
type input "207"
